Goal: Task Accomplishment & Management: Complete application form

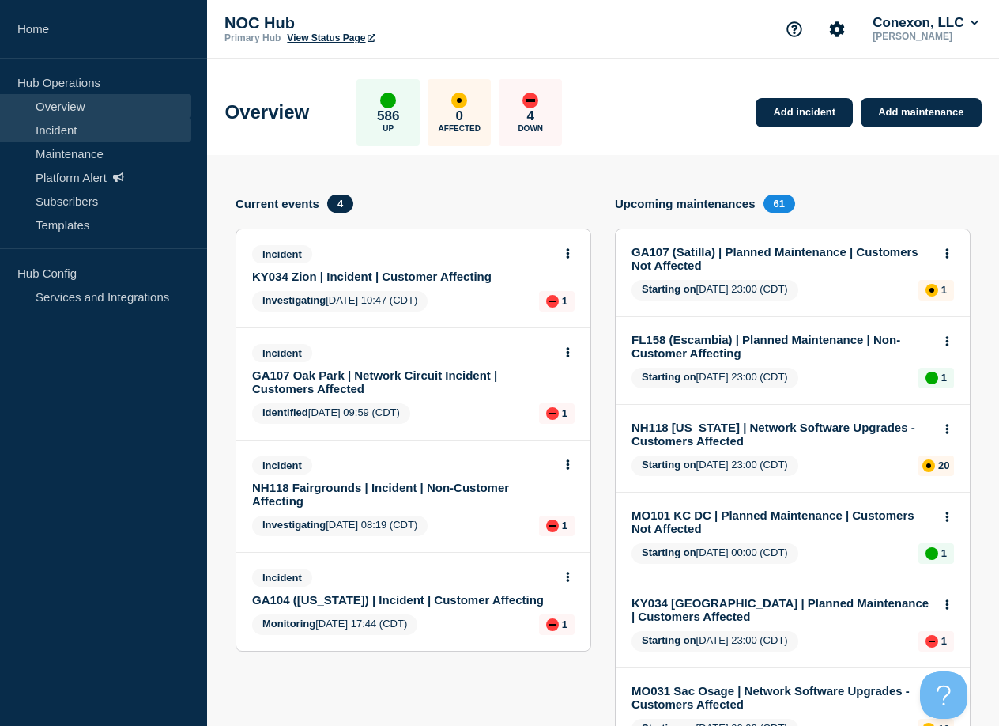
click at [62, 132] on link "Incident" at bounding box center [95, 130] width 191 height 24
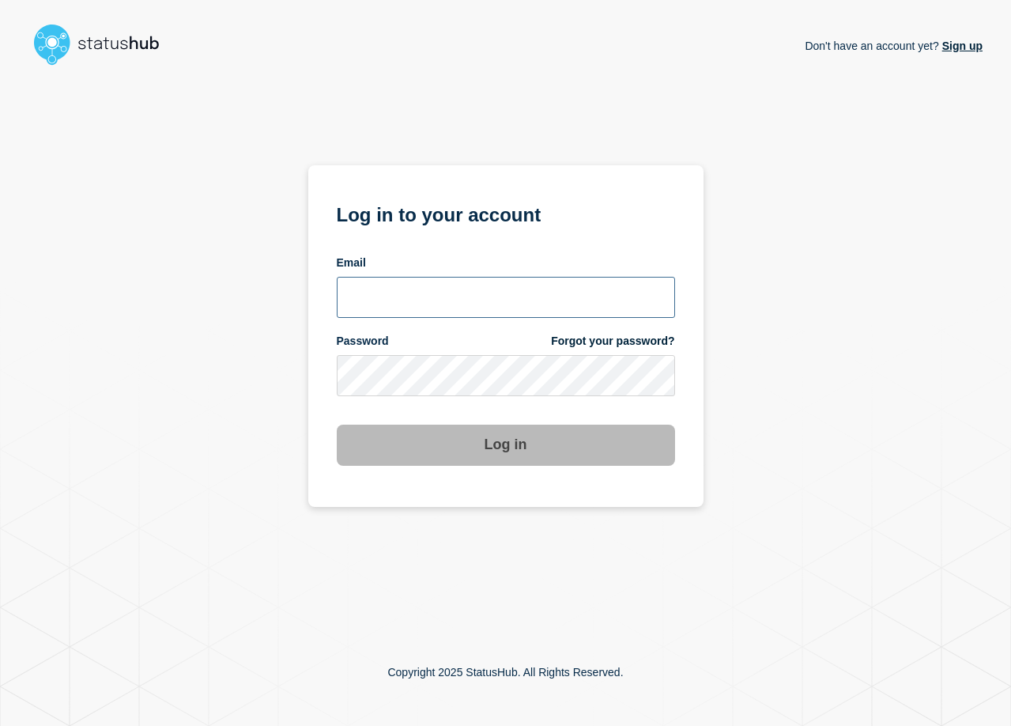
click at [454, 292] on input "email input" at bounding box center [506, 297] width 338 height 41
type input "zane.neely@conexon.us"
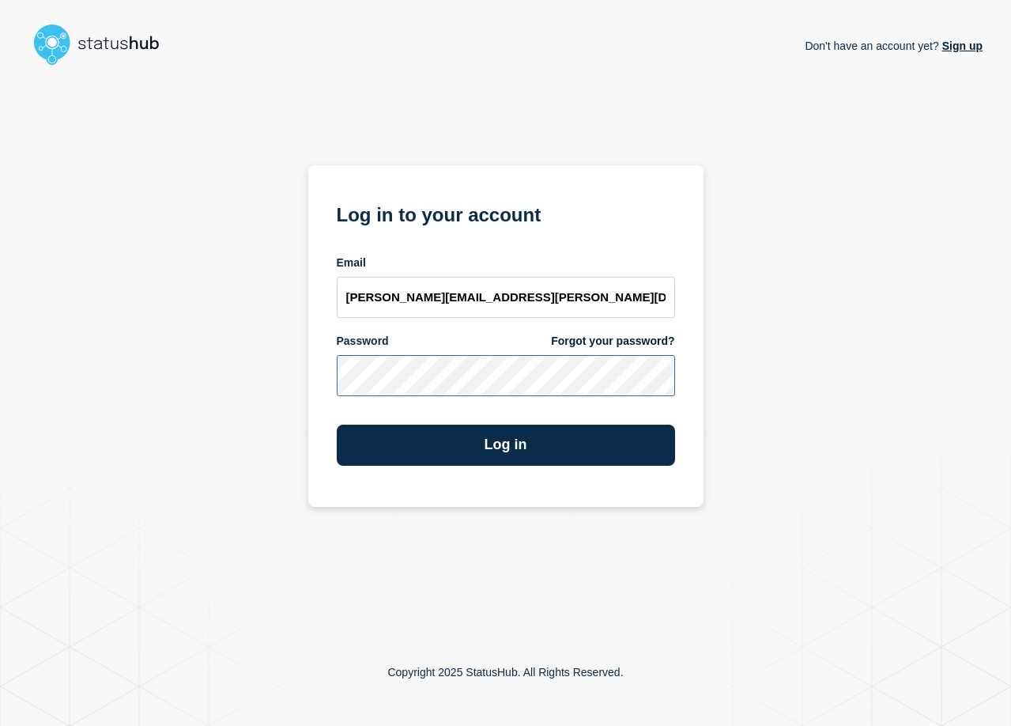
click at [337, 424] on button "Log in" at bounding box center [506, 444] width 338 height 41
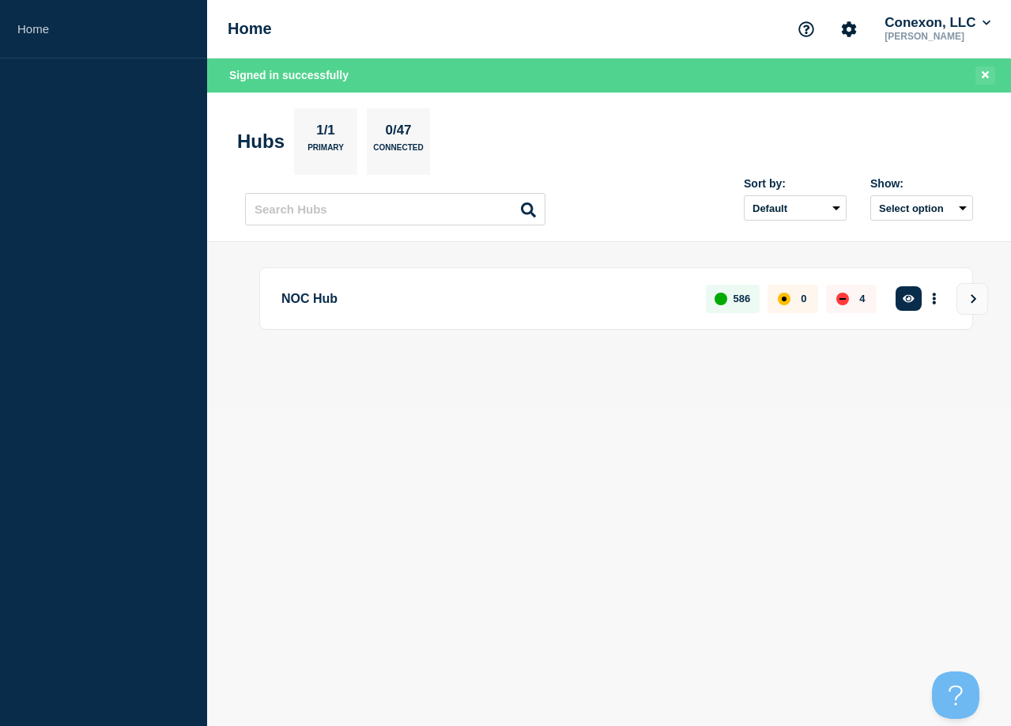
click at [986, 70] on icon "Close banner" at bounding box center [985, 75] width 7 height 10
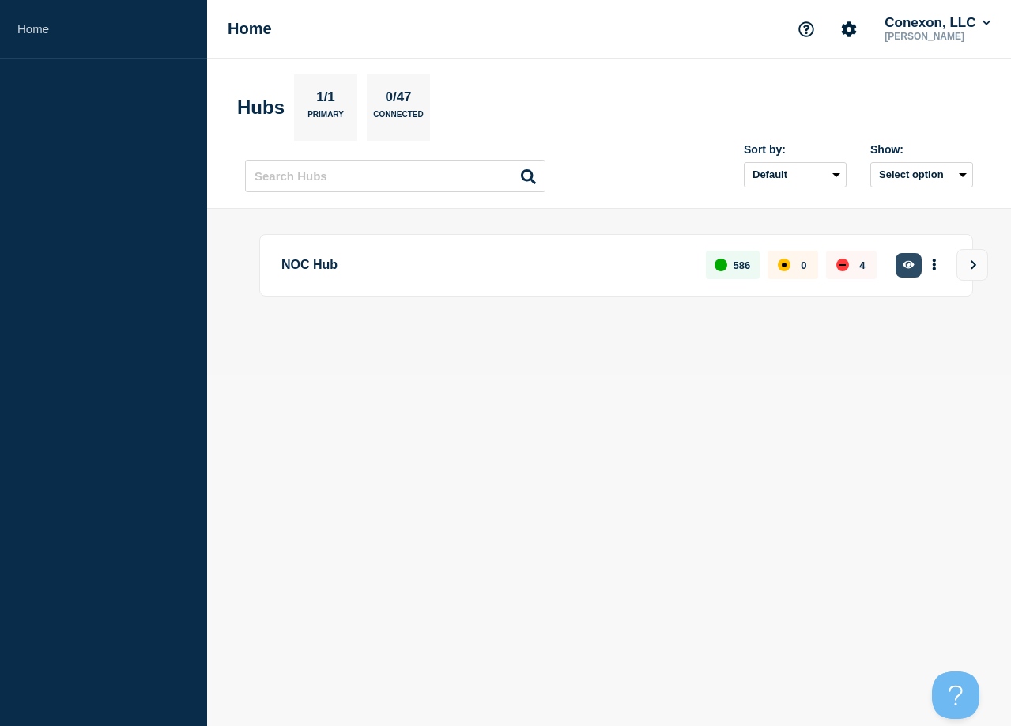
click at [910, 261] on icon "button" at bounding box center [909, 264] width 12 height 10
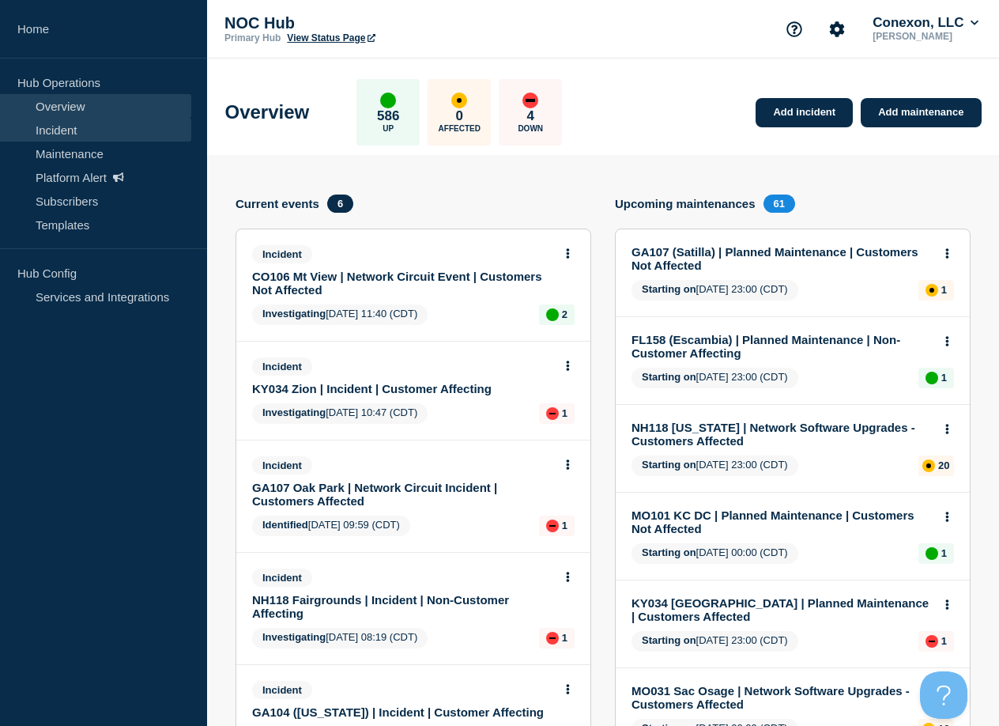
click at [91, 127] on link "Incident" at bounding box center [95, 130] width 191 height 24
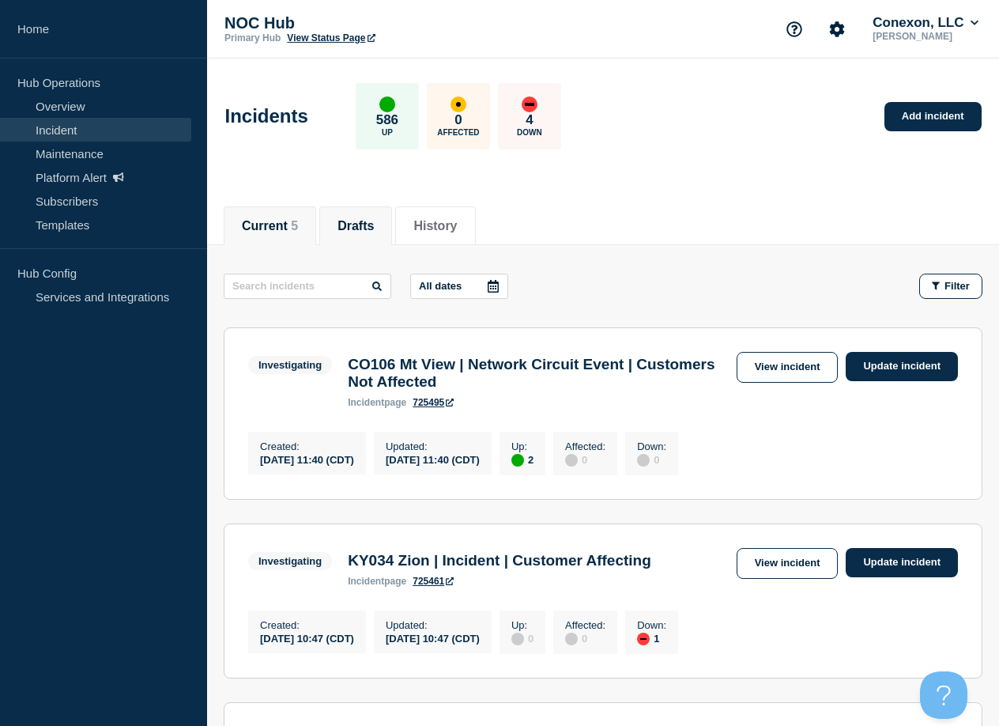
click at [372, 225] on button "Drafts" at bounding box center [355, 226] width 36 height 14
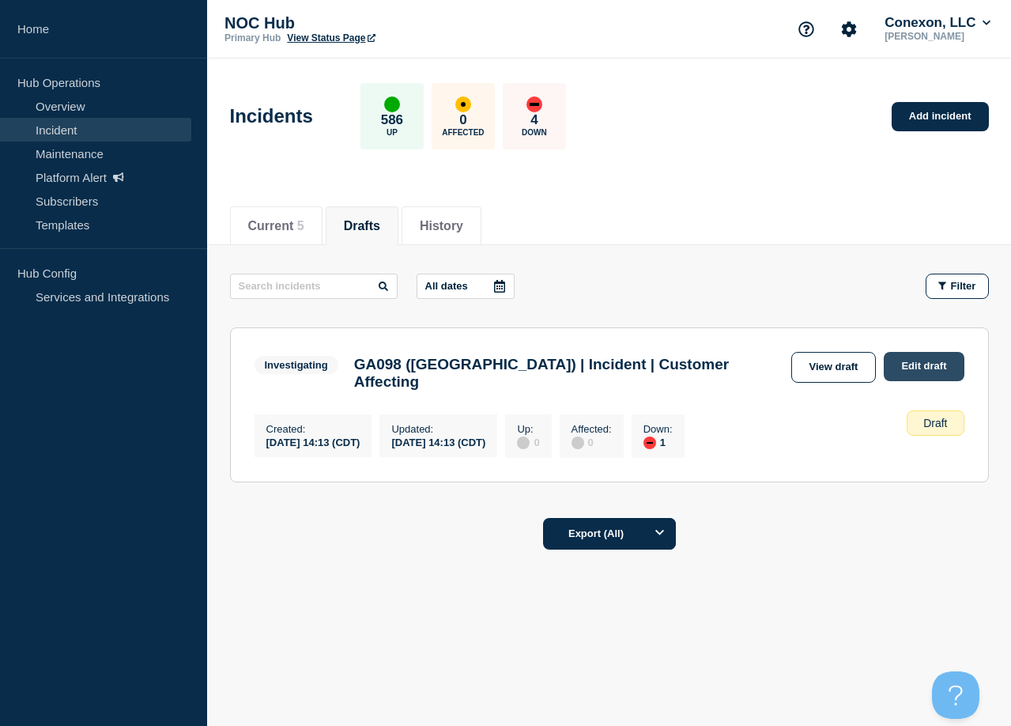
click at [924, 368] on link "Edit draft" at bounding box center [924, 366] width 80 height 29
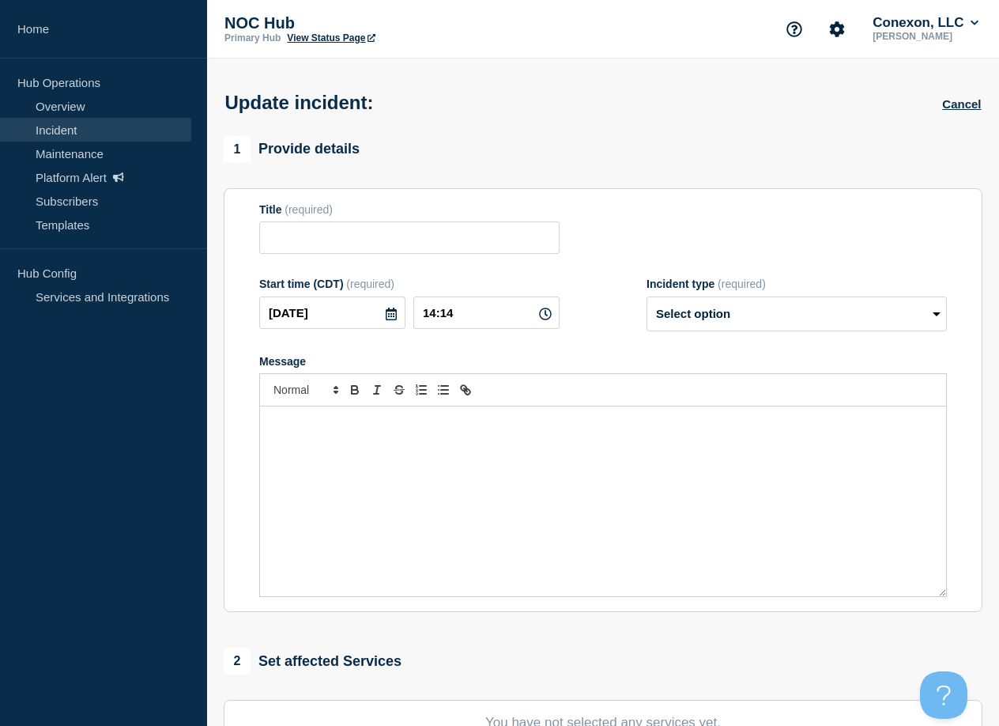
type input "GA098 ([GEOGRAPHIC_DATA]) | Incident | Customer Affecting"
type input "14:13"
select select "investigating"
radio input "false"
radio input "true"
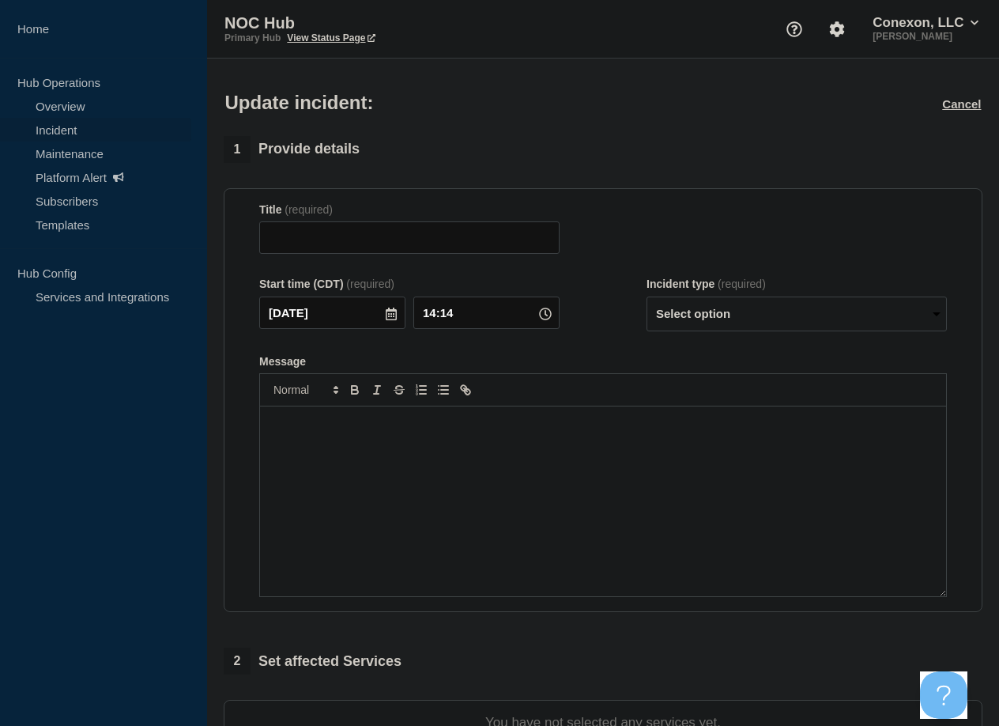
type input "GA098 ([GEOGRAPHIC_DATA]) | Incident | Customer Affecting"
type input "14:13"
select select "investigating"
radio input "false"
radio input "true"
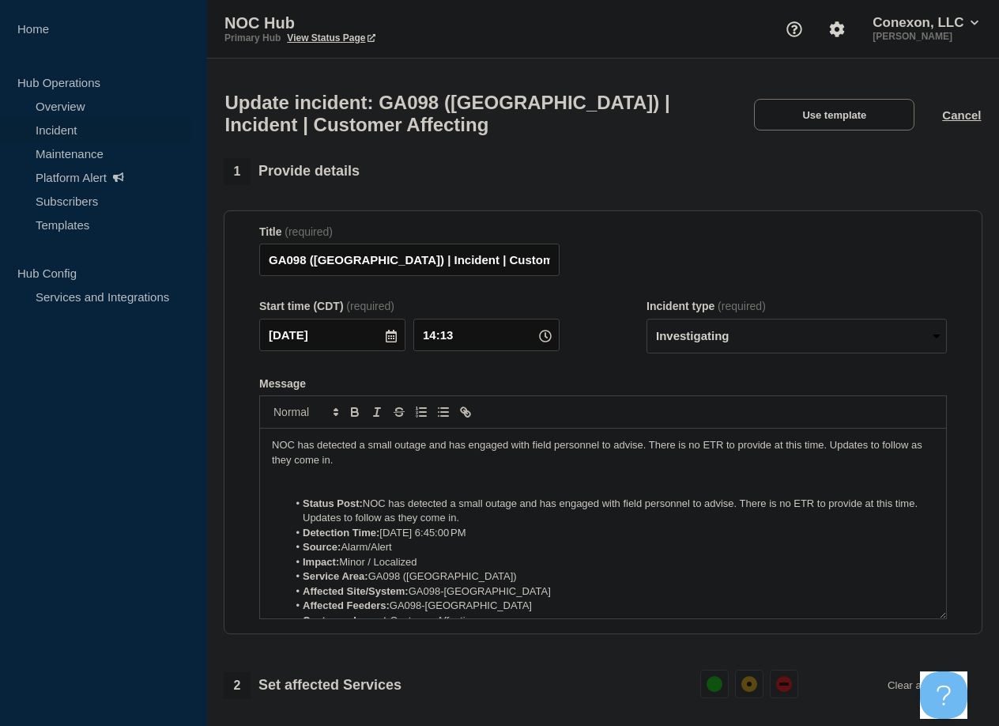
click at [517, 25] on p "NOC Hub" at bounding box center [382, 23] width 316 height 18
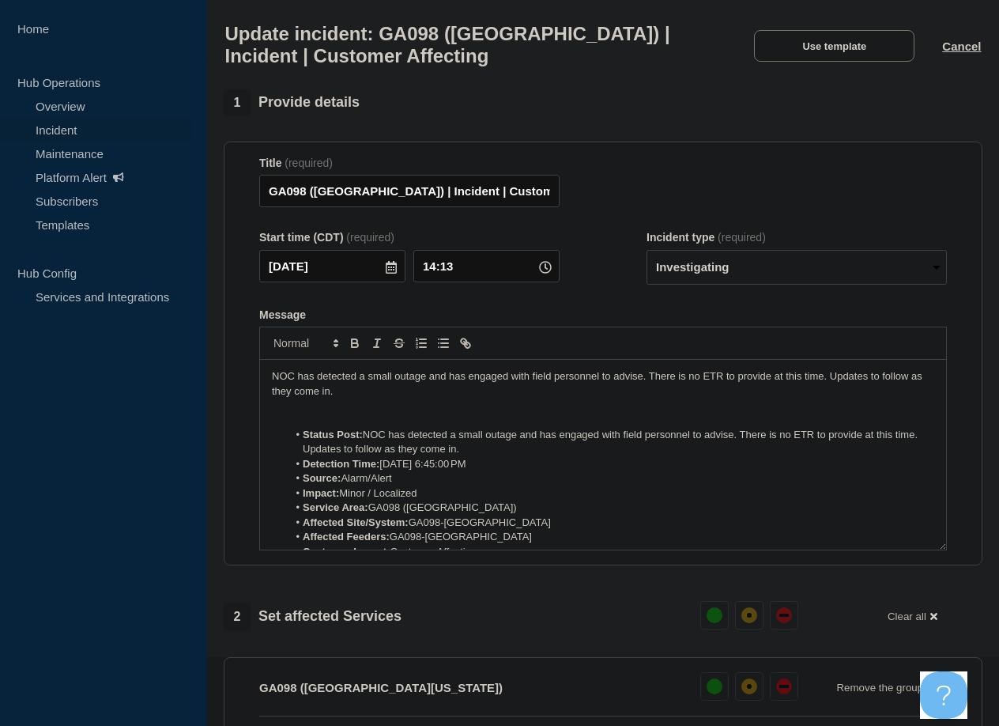
scroll to position [79, 0]
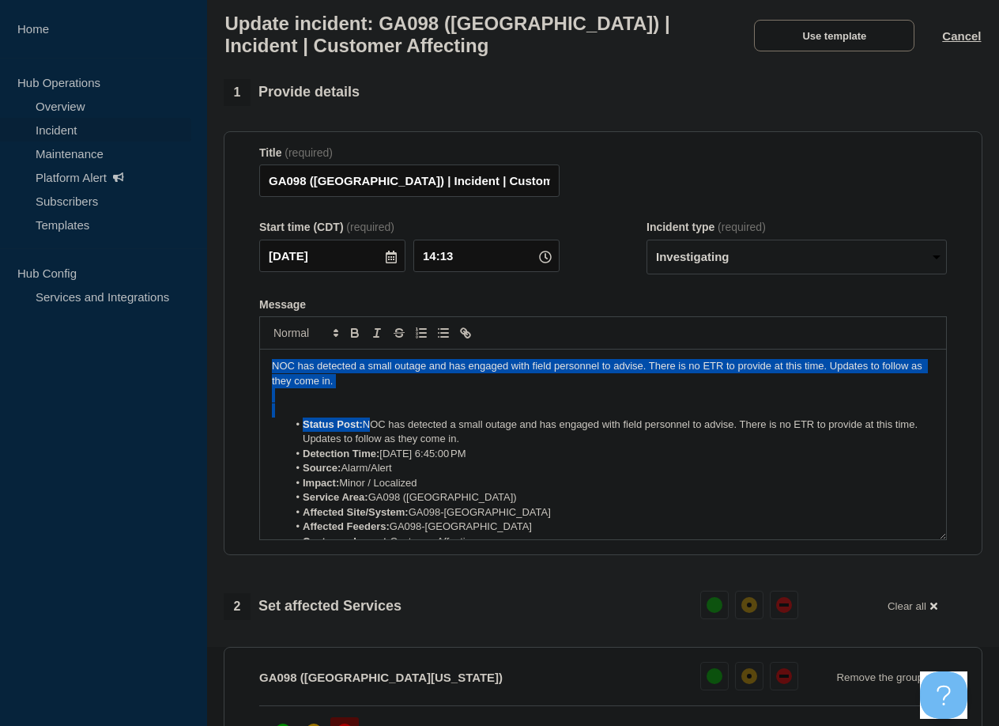
drag, startPoint x: 367, startPoint y: 432, endPoint x: 236, endPoint y: 358, distance: 150.1
click at [236, 358] on section "Title (required) GA098 (Central GA) | Incident | Customer Affecting Start time …" at bounding box center [603, 343] width 759 height 424
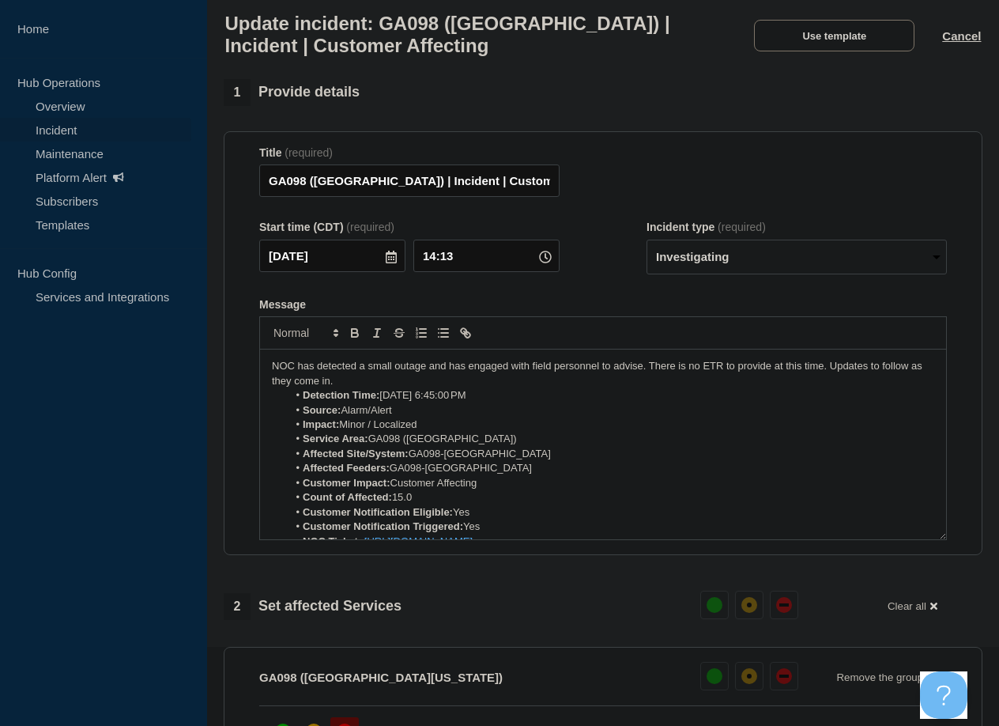
click at [503, 402] on li "Detection Time: Sep 29, 2025, 6:45:00 PM" at bounding box center [611, 395] width 647 height 14
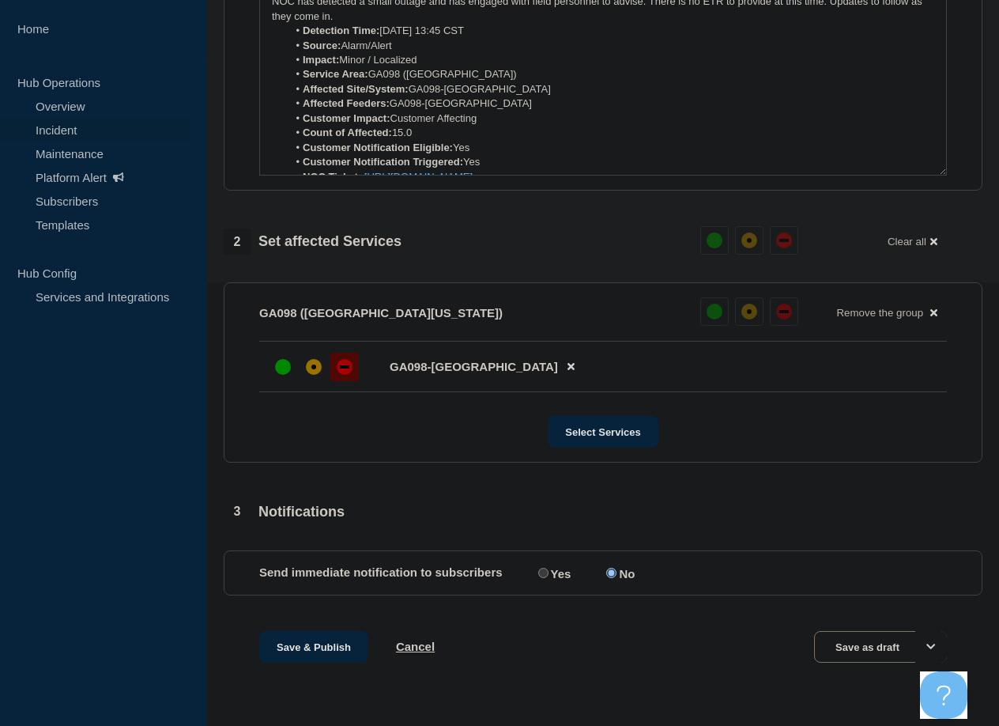
scroll to position [451, 0]
click at [541, 571] on input "Yes" at bounding box center [543, 572] width 10 height 10
radio input "true"
radio input "false"
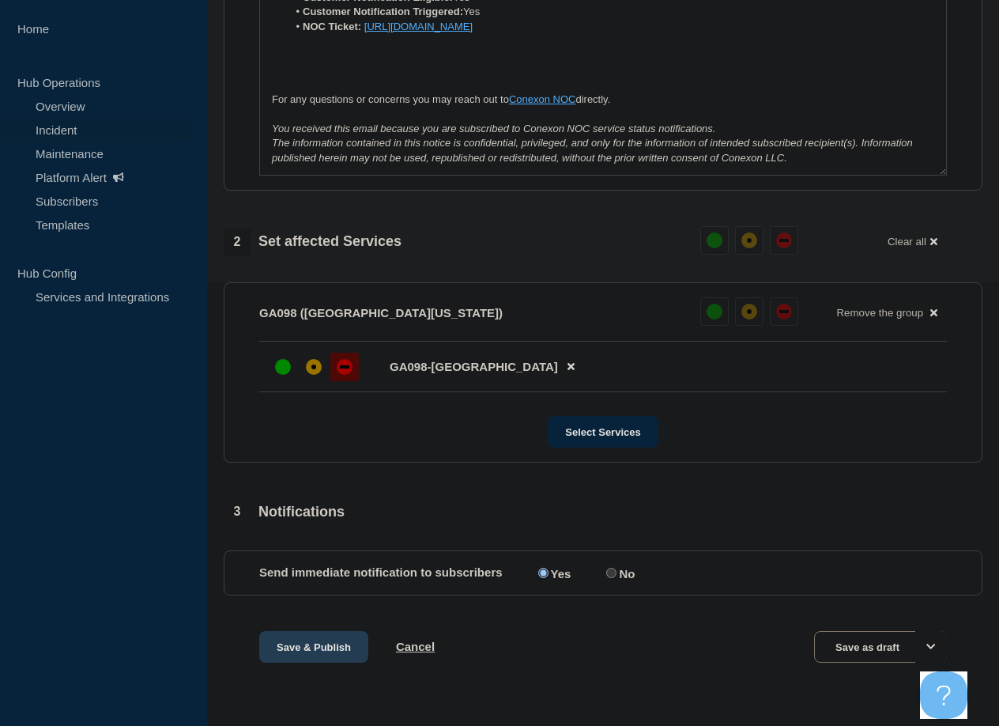
click at [313, 647] on button "Save & Publish" at bounding box center [313, 647] width 109 height 32
